Goal: Task Accomplishment & Management: Use online tool/utility

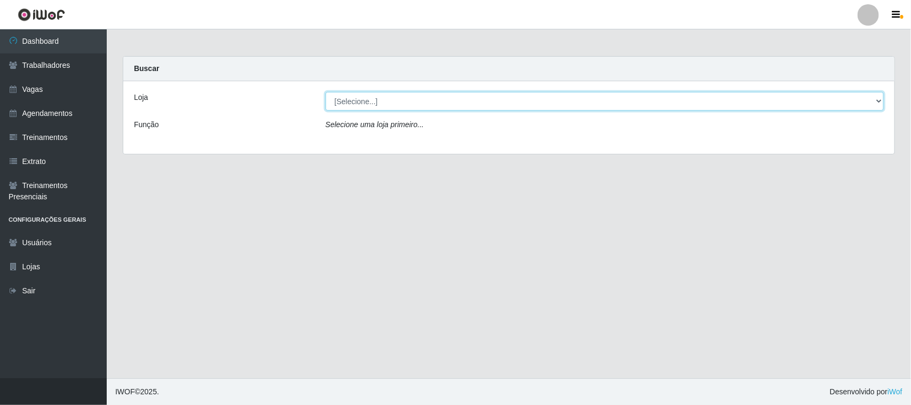
click at [876, 98] on select "[Selecione...] [GEOGRAPHIC_DATA]" at bounding box center [605, 101] width 558 height 19
select select "65"
click at [326, 92] on select "[Selecione...] [GEOGRAPHIC_DATA]" at bounding box center [605, 101] width 558 height 19
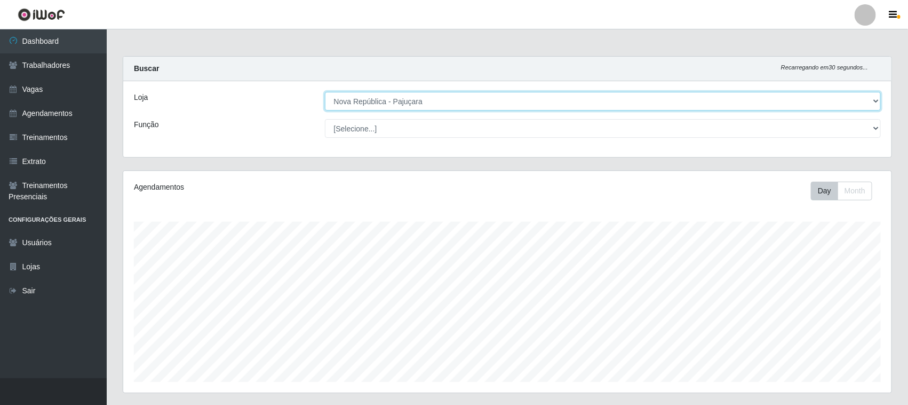
scroll to position [222, 769]
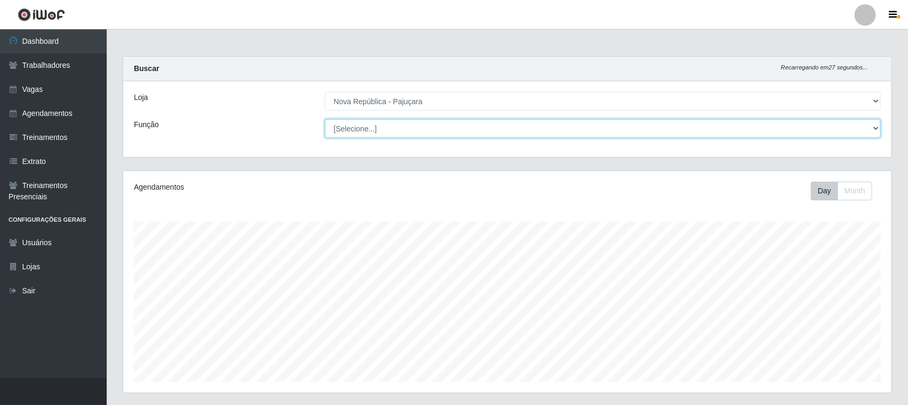
click at [874, 126] on select "[Selecione...] Balconista Operador de Caixa Repositor" at bounding box center [603, 128] width 557 height 19
select select "22"
click at [325, 119] on select "[Selecione...] Balconista Operador de Caixa Repositor" at bounding box center [603, 128] width 557 height 19
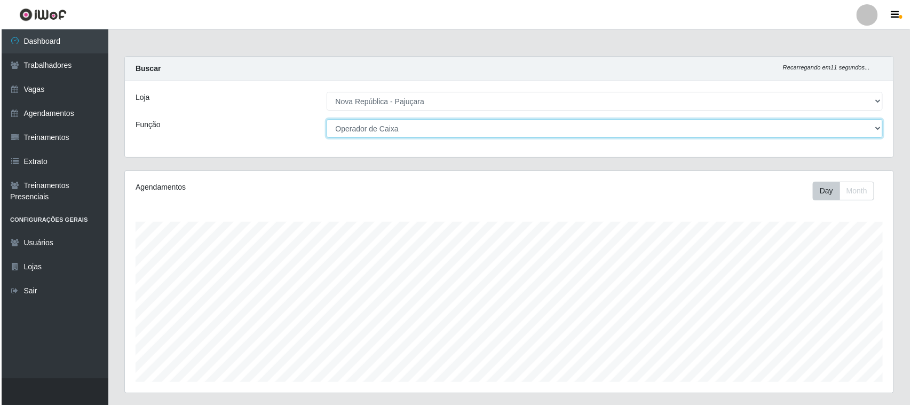
scroll to position [267, 0]
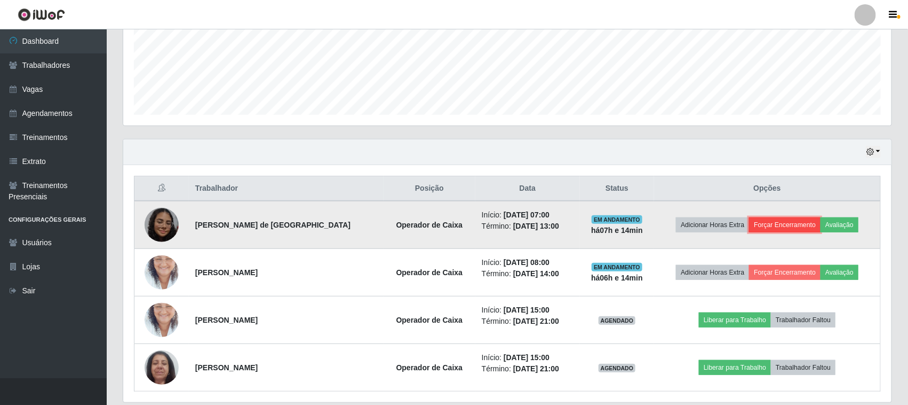
click at [793, 225] on button "Forçar Encerramento" at bounding box center [785, 224] width 72 height 15
click at [803, 228] on button "Forçar Encerramento" at bounding box center [785, 224] width 72 height 15
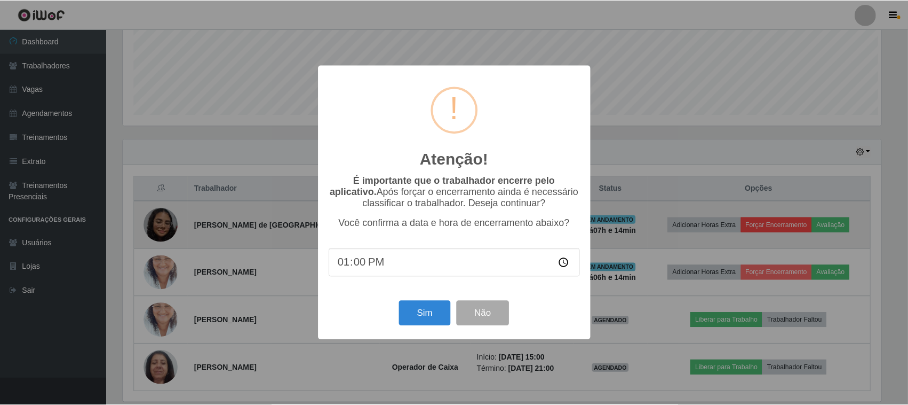
scroll to position [222, 761]
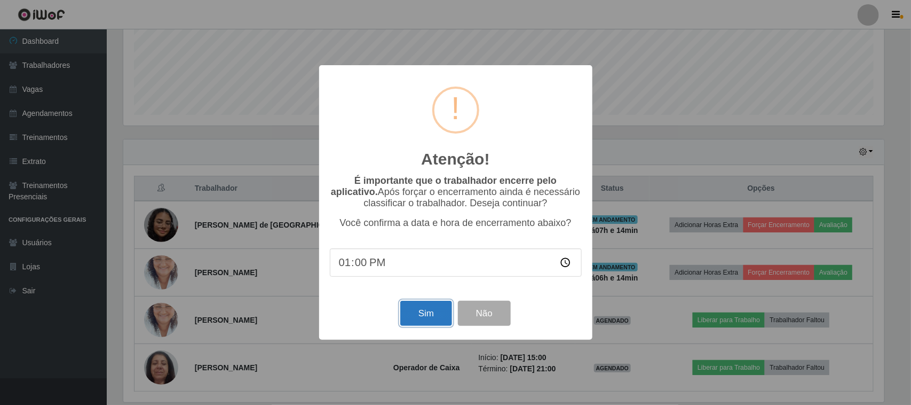
click at [414, 316] on button "Sim" at bounding box center [426, 312] width 52 height 25
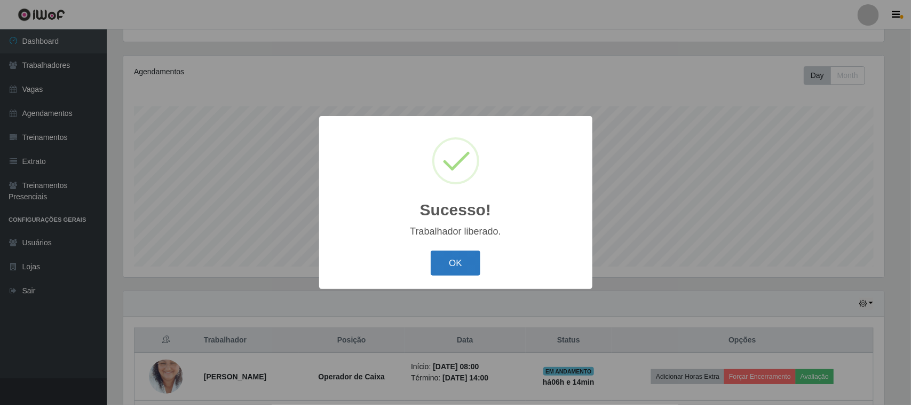
click at [461, 271] on button "OK" at bounding box center [456, 262] width 50 height 25
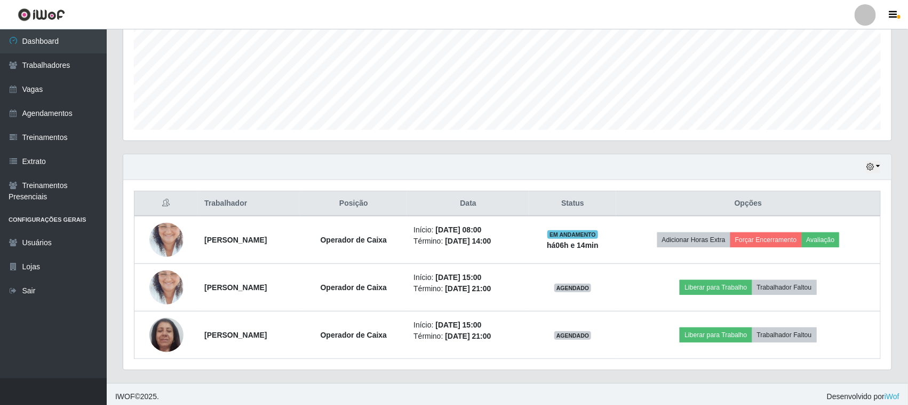
scroll to position [258, 0]
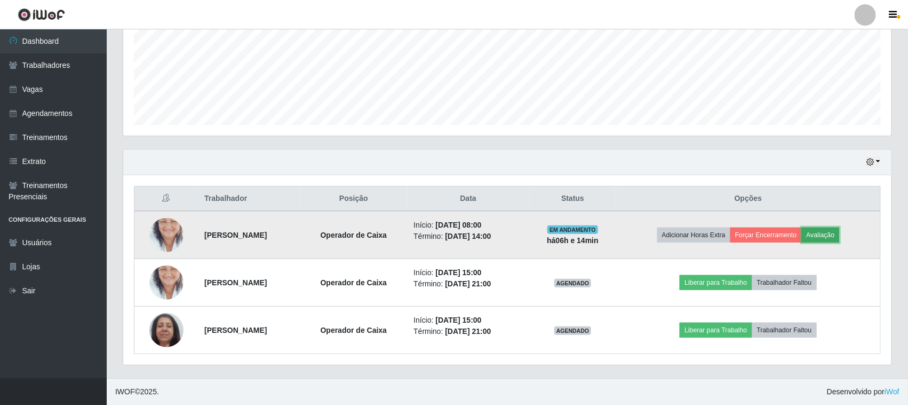
click at [831, 230] on button "Avaliação" at bounding box center [821, 234] width 38 height 15
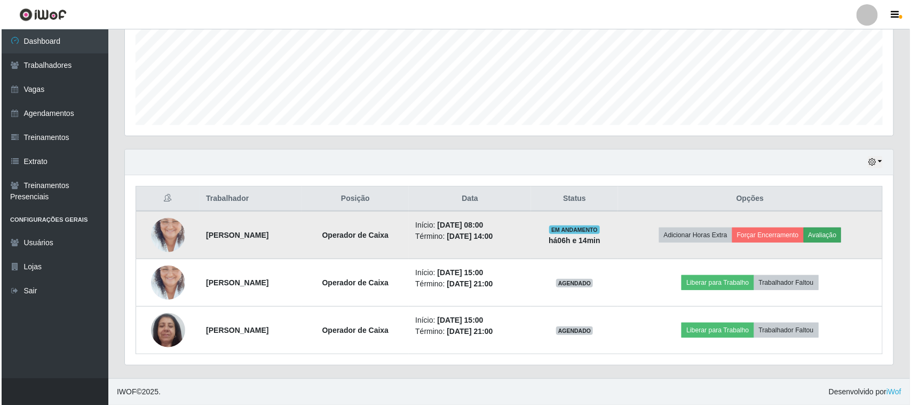
scroll to position [222, 761]
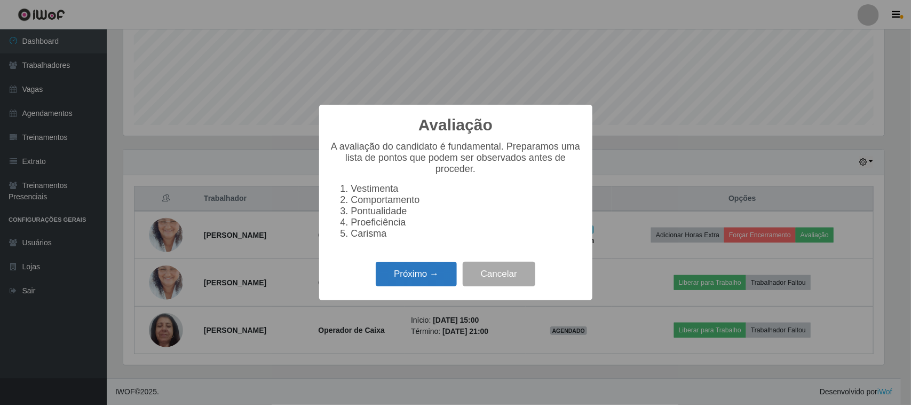
click at [416, 287] on button "Próximo →" at bounding box center [416, 274] width 81 height 25
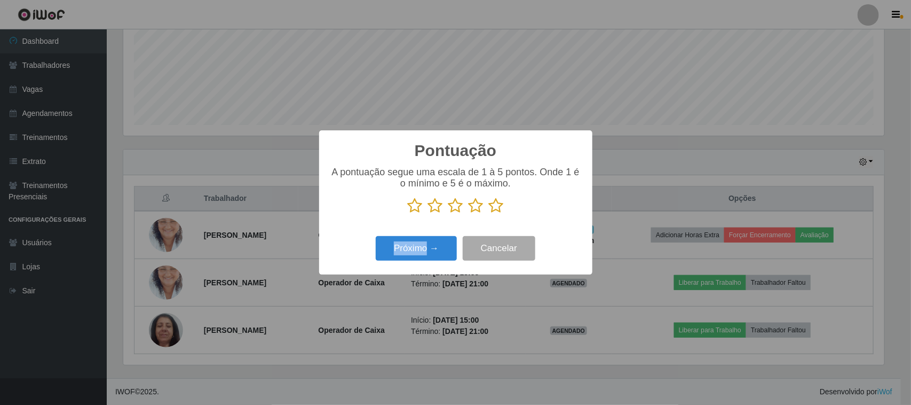
click at [416, 289] on div "Pontuação × A pontuação segue uma escala de 1 à 5 pontos. Onde 1 é o mínimo e 5…" at bounding box center [455, 202] width 911 height 405
click at [403, 251] on button "Próximo →" at bounding box center [416, 248] width 81 height 25
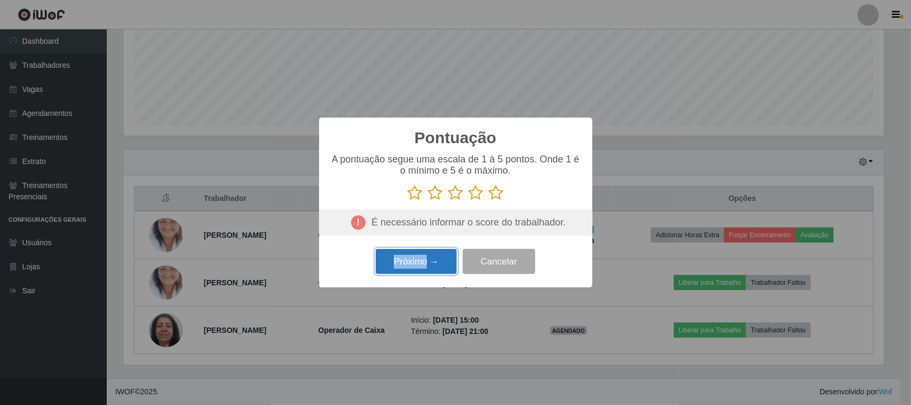
click at [412, 260] on button "Próximo →" at bounding box center [416, 261] width 81 height 25
click at [625, 177] on div "Pontuação × A pontuação segue uma escala de 1 à 5 pontos. Onde 1 é o mínimo e 5…" at bounding box center [455, 202] width 911 height 405
click at [506, 267] on button "Cancelar" at bounding box center [499, 261] width 73 height 25
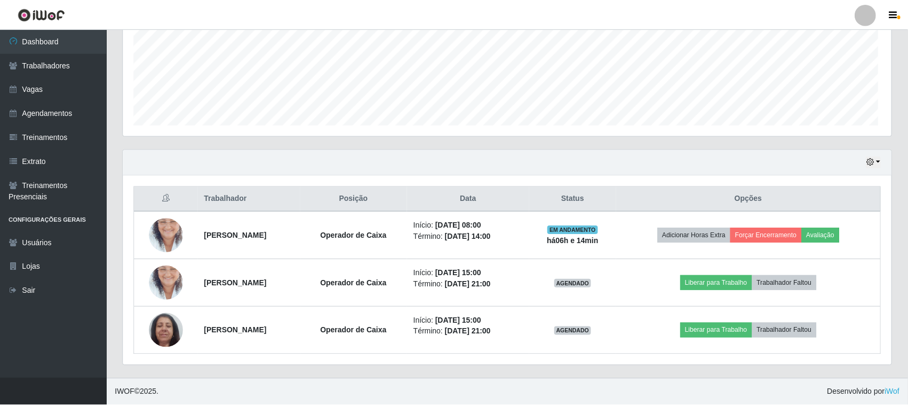
scroll to position [222, 769]
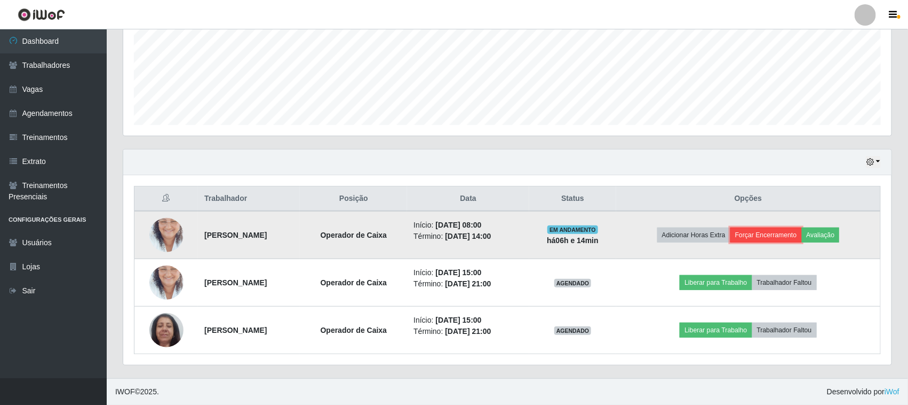
click at [798, 227] on button "Forçar Encerramento" at bounding box center [767, 234] width 72 height 15
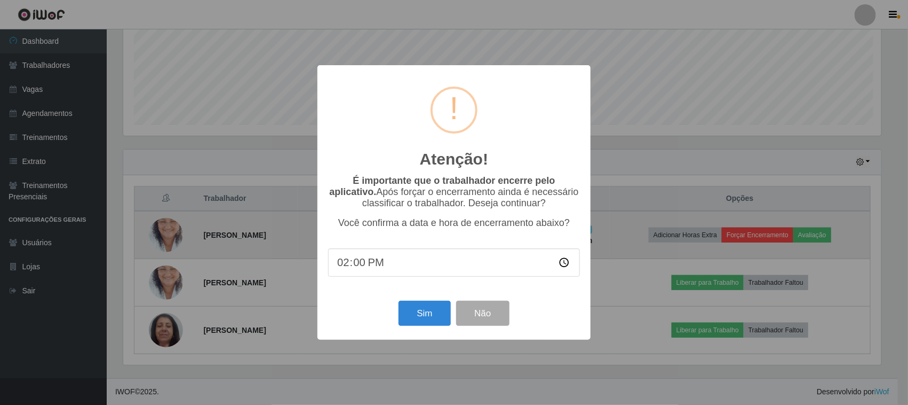
scroll to position [222, 761]
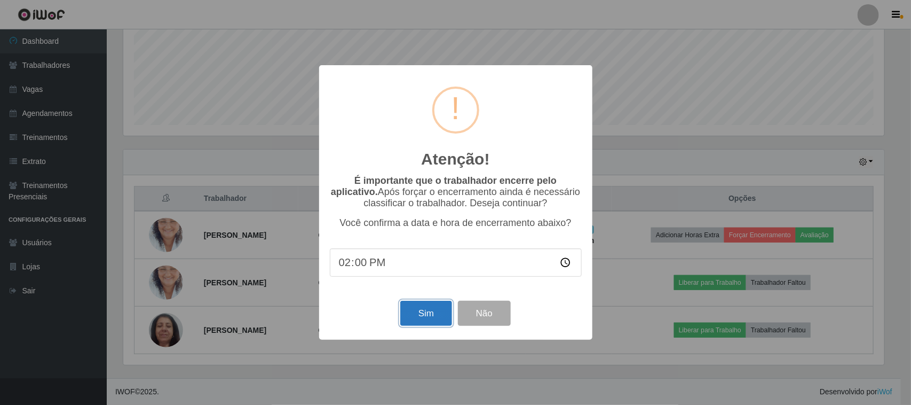
click at [424, 319] on button "Sim" at bounding box center [426, 312] width 52 height 25
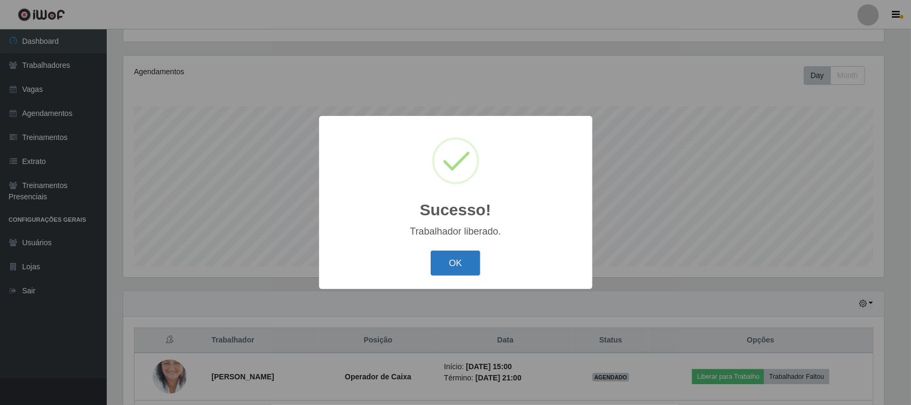
click at [447, 265] on button "OK" at bounding box center [456, 262] width 50 height 25
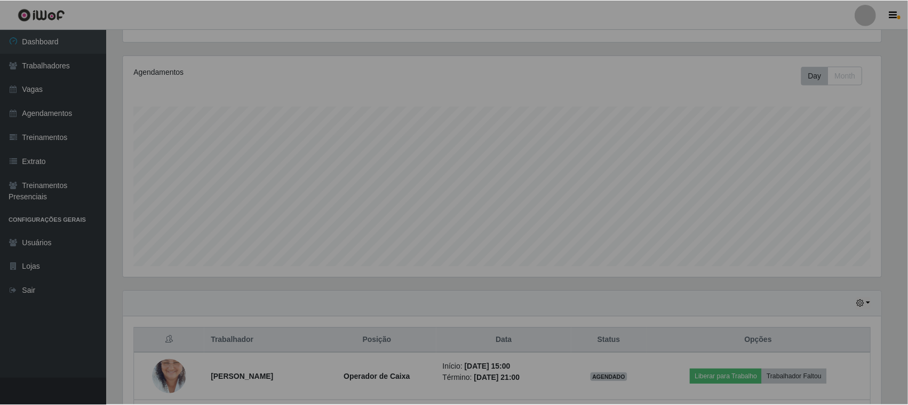
scroll to position [0, 0]
